Goal: Communication & Community: Answer question/provide support

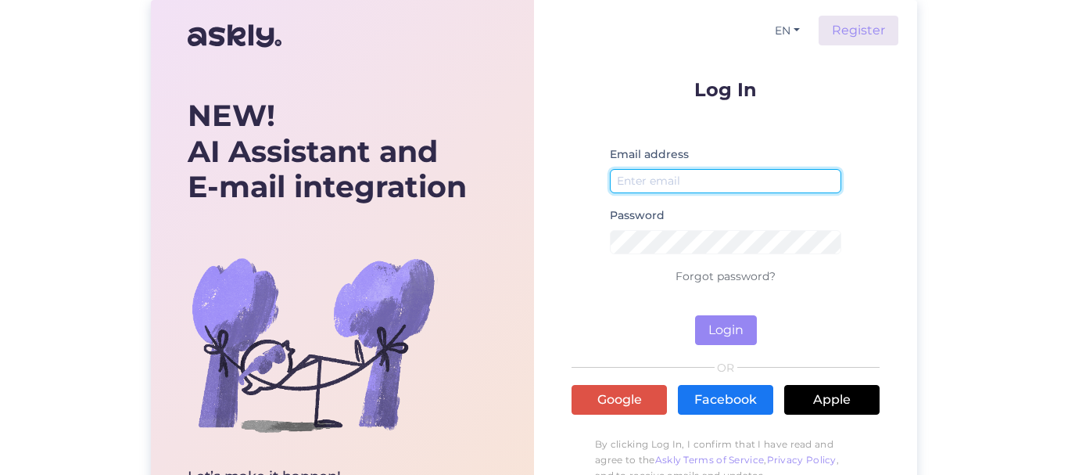
click at [666, 178] on input "email" at bounding box center [725, 181] width 231 height 24
type input "[EMAIL_ADDRESS][DOMAIN_NAME]"
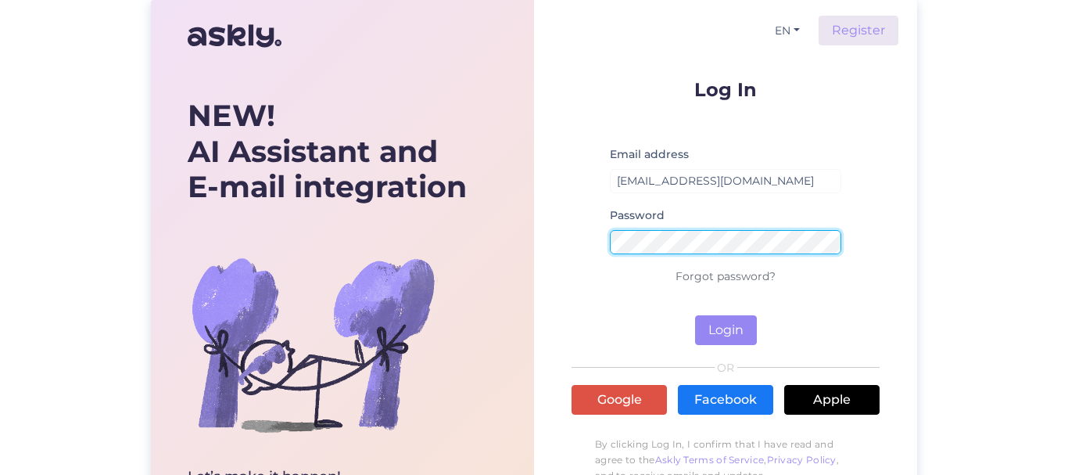
click at [695, 315] on button "Login" at bounding box center [726, 330] width 62 height 30
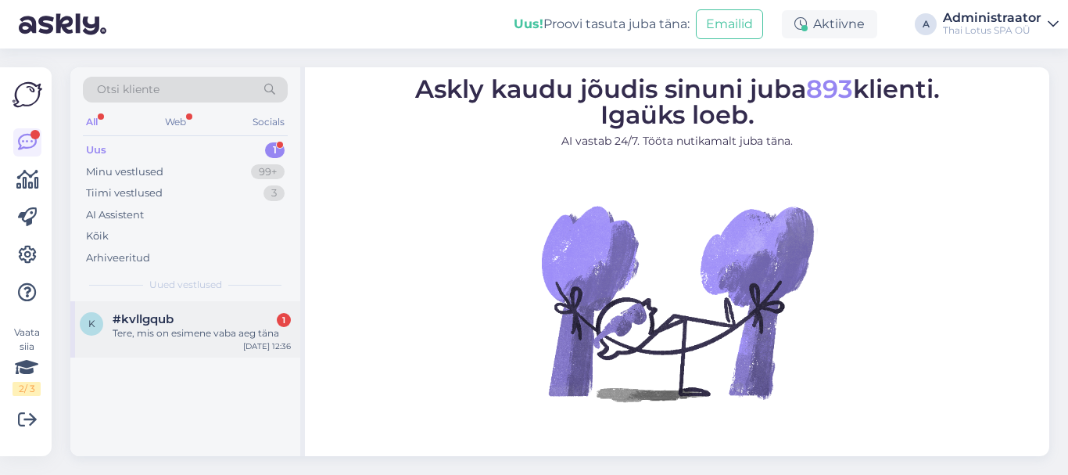
click at [224, 337] on div "Tere, mis on esimene vaba aeg täna" at bounding box center [202, 333] width 178 height 14
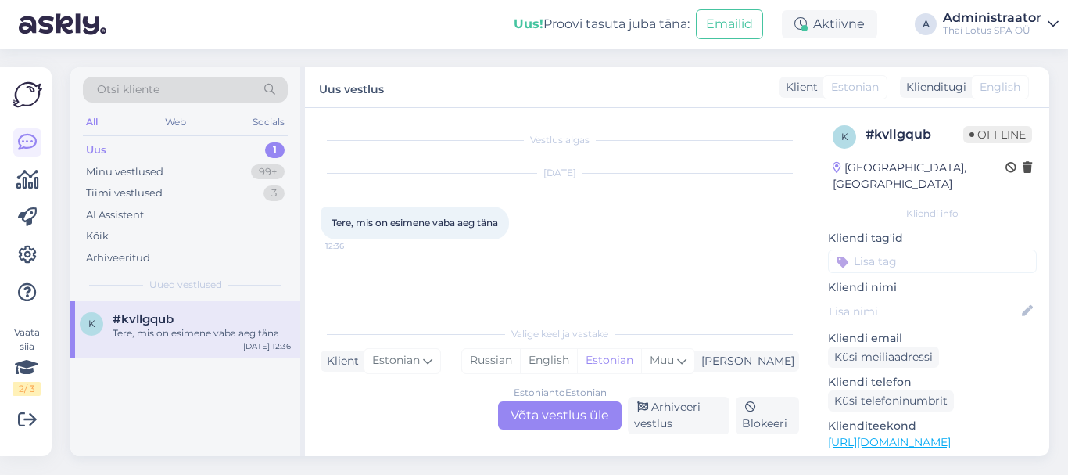
click at [571, 408] on div "Estonian to Estonian Võta vestlus üle" at bounding box center [560, 415] width 124 height 28
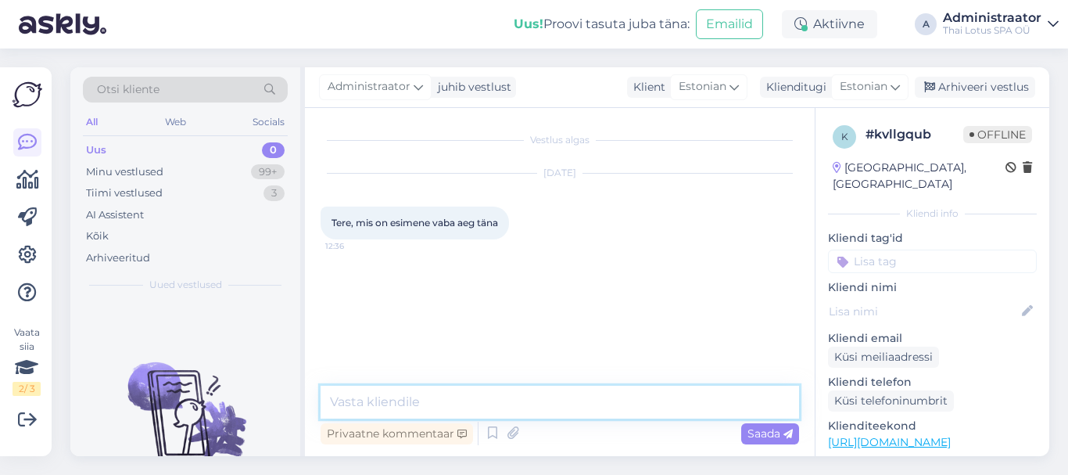
click at [397, 411] on textarea at bounding box center [560, 402] width 479 height 33
type textarea "е"
type textarea "t"
drag, startPoint x: 398, startPoint y: 402, endPoint x: 422, endPoint y: 407, distance: 24.7
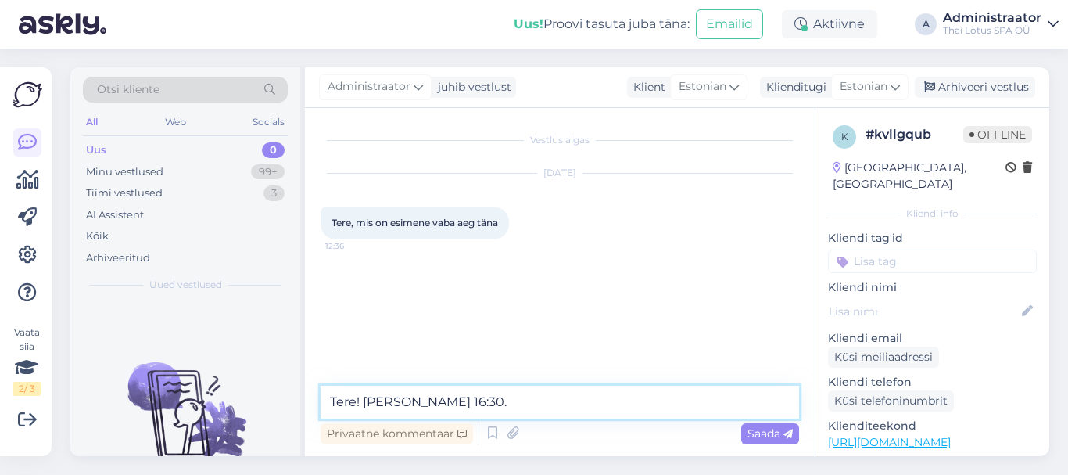
click at [398, 403] on textarea "Tere! [PERSON_NAME] 16:30." at bounding box center [560, 402] width 479 height 33
type textarea "Tere! Kell 15:30."
click at [765, 443] on div "Saada" at bounding box center [770, 433] width 58 height 21
